Goal: Navigation & Orientation: Find specific page/section

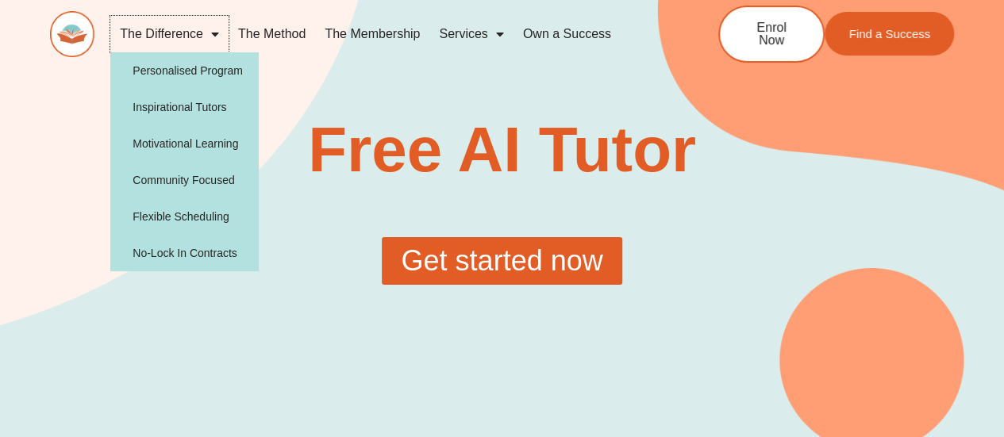
click at [186, 28] on link "The Difference" at bounding box center [169, 34] width 118 height 37
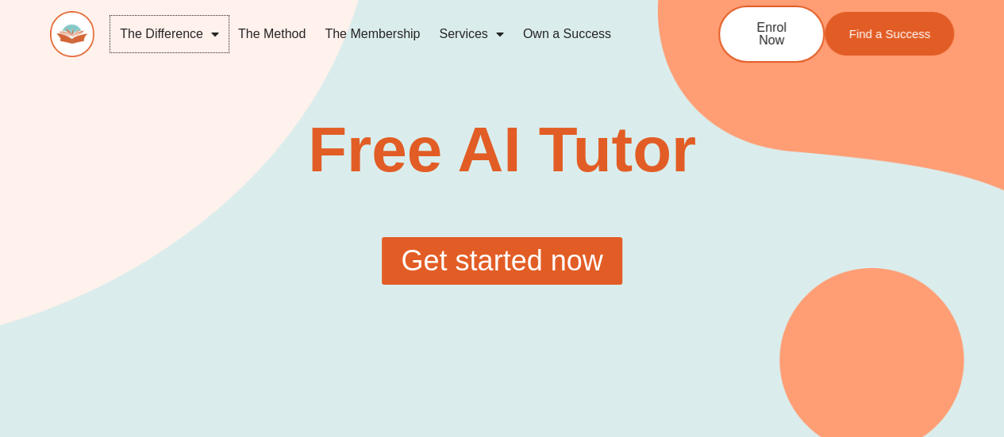
click at [187, 38] on link "The Difference" at bounding box center [169, 34] width 118 height 37
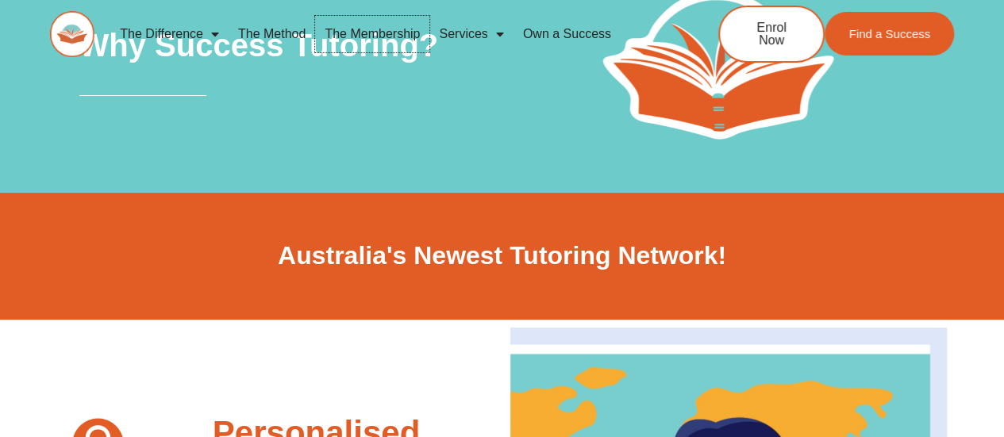
click at [392, 36] on link "The Membership" at bounding box center [372, 34] width 114 height 37
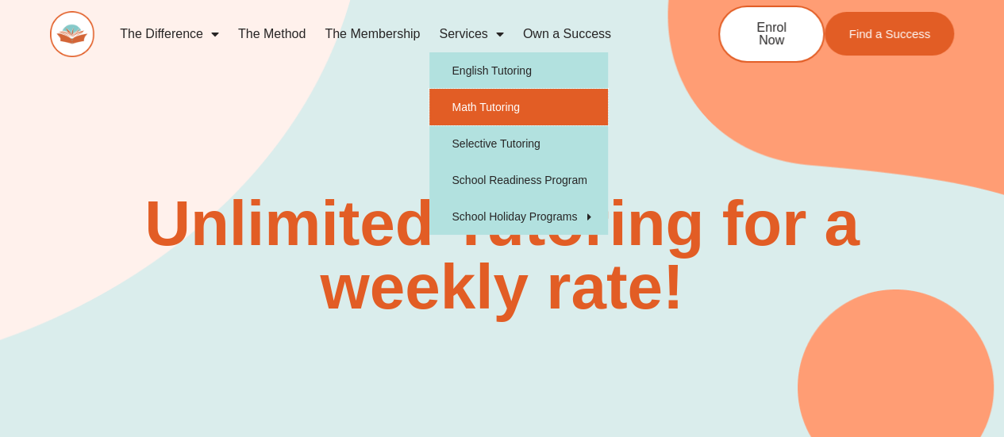
click at [581, 115] on link "Math Tutoring" at bounding box center [518, 107] width 179 height 37
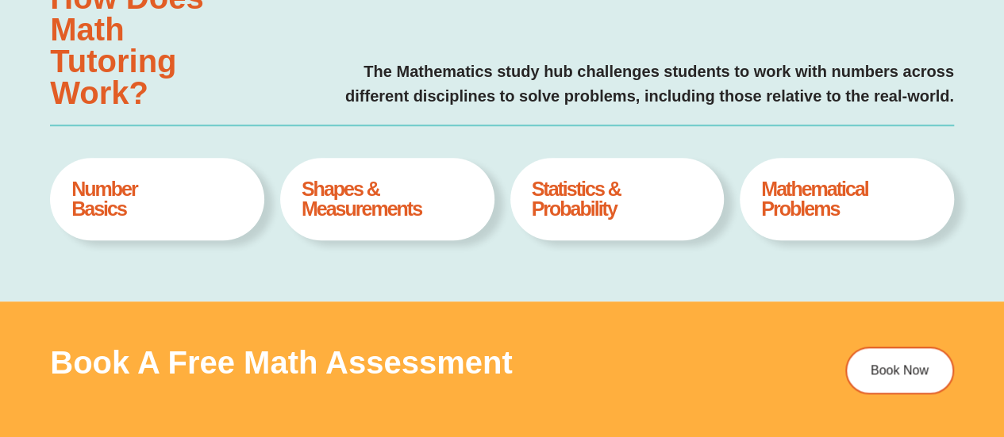
type input "*"
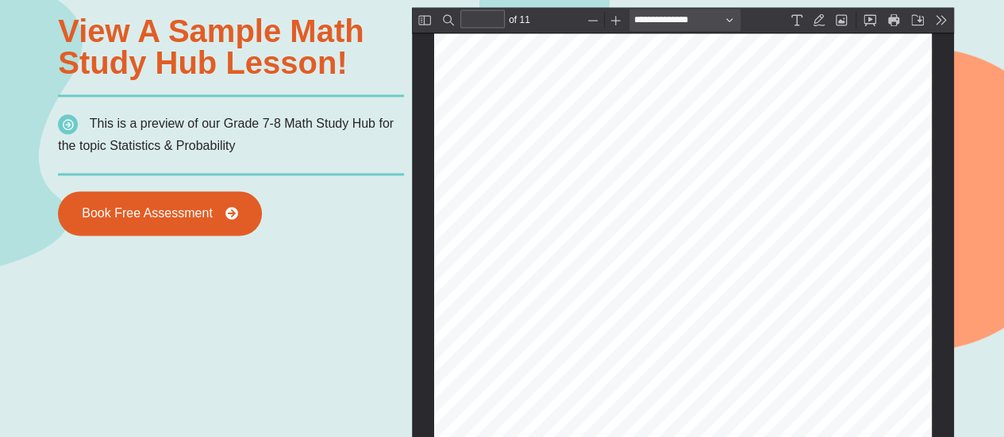
scroll to position [1166, 0]
